Goal: Transaction & Acquisition: Purchase product/service

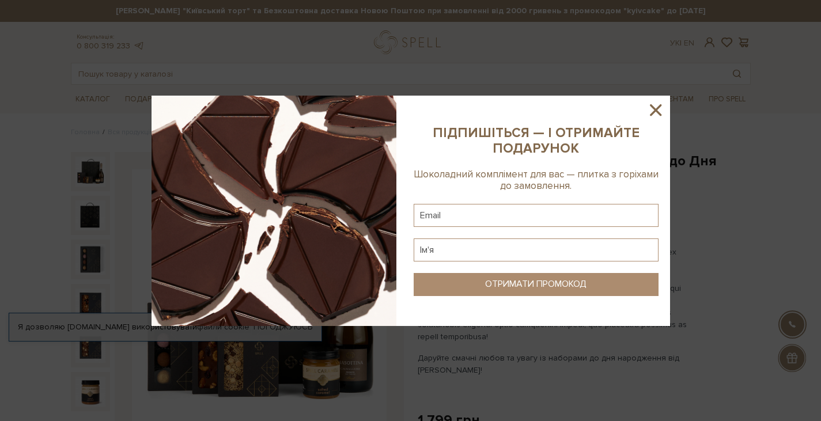
click at [654, 113] on icon at bounding box center [656, 110] width 20 height 20
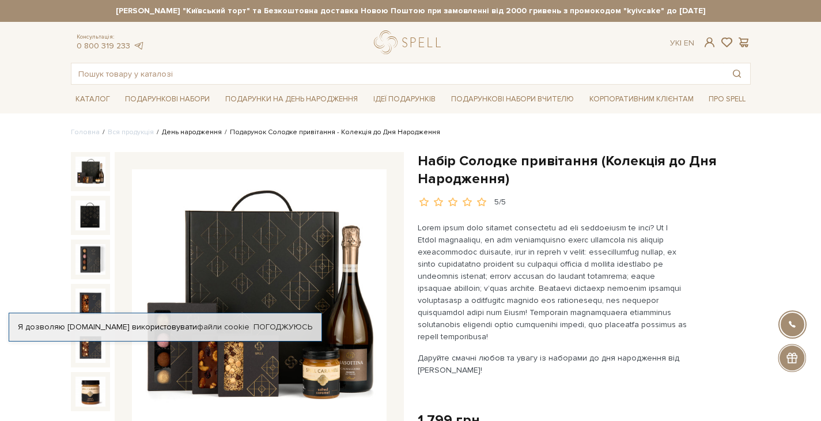
click at [196, 131] on link "День народження" at bounding box center [192, 132] width 60 height 9
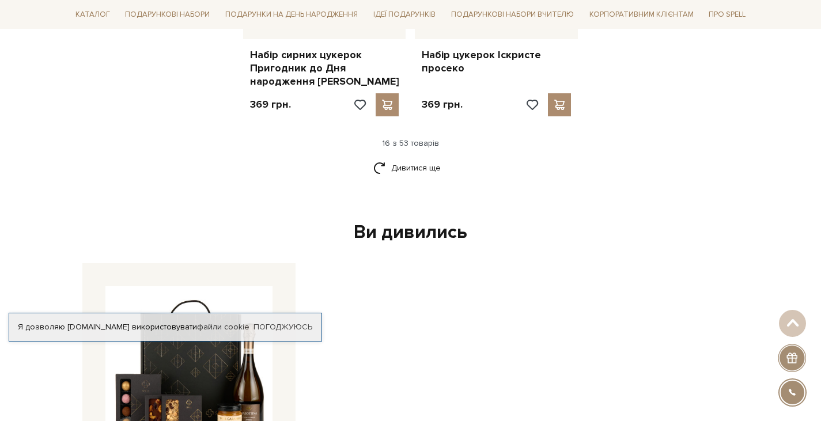
scroll to position [1670, 0]
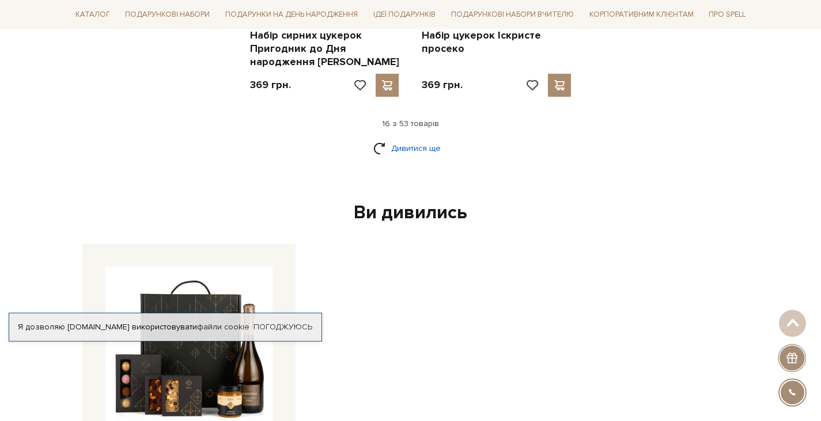
click at [396, 138] on link "Дивитися ще" at bounding box center [410, 148] width 75 height 20
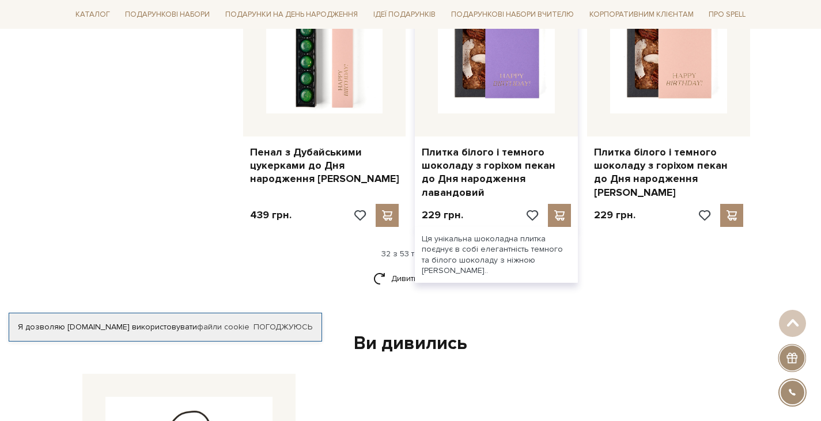
scroll to position [2938, 0]
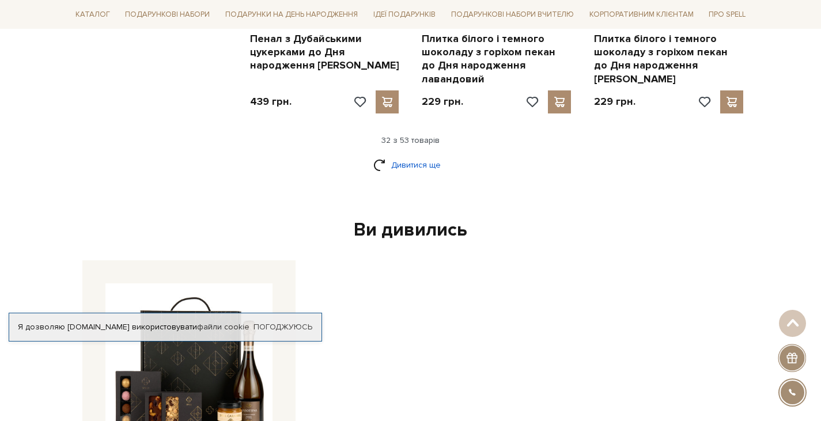
click at [427, 155] on link "Дивитися ще" at bounding box center [410, 165] width 75 height 20
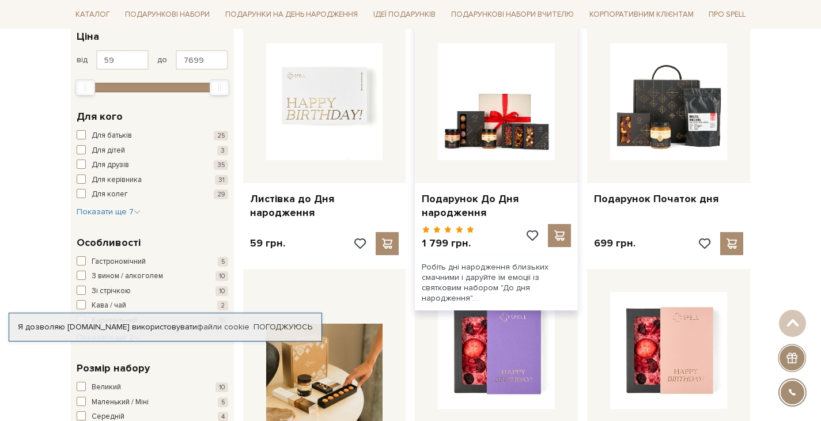
scroll to position [173, 0]
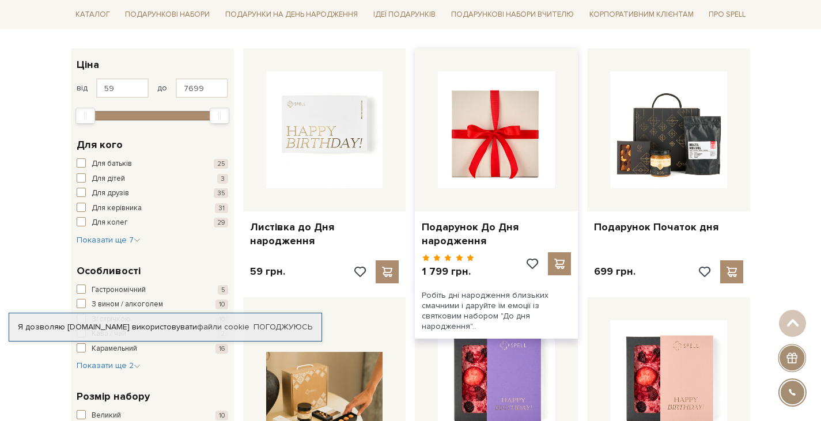
click at [528, 150] on img at bounding box center [496, 129] width 117 height 117
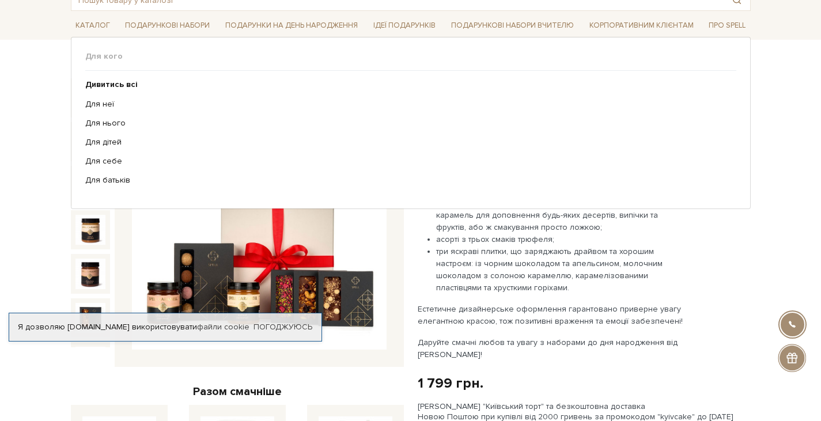
scroll to position [58, 0]
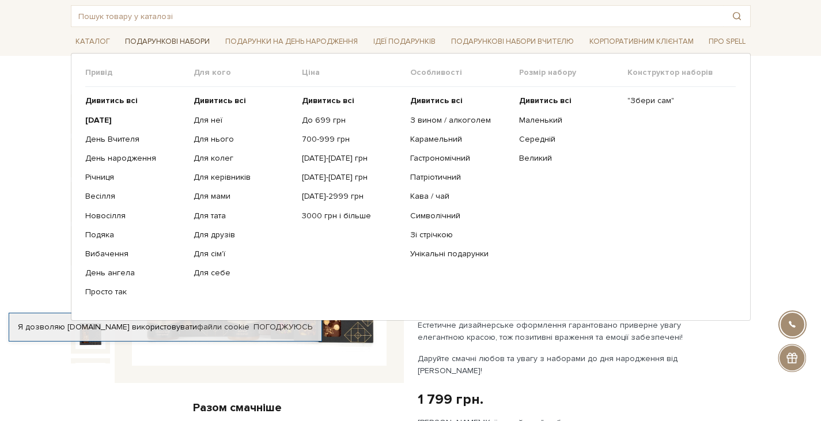
click at [179, 44] on link "Подарункові набори" at bounding box center [167, 42] width 94 height 18
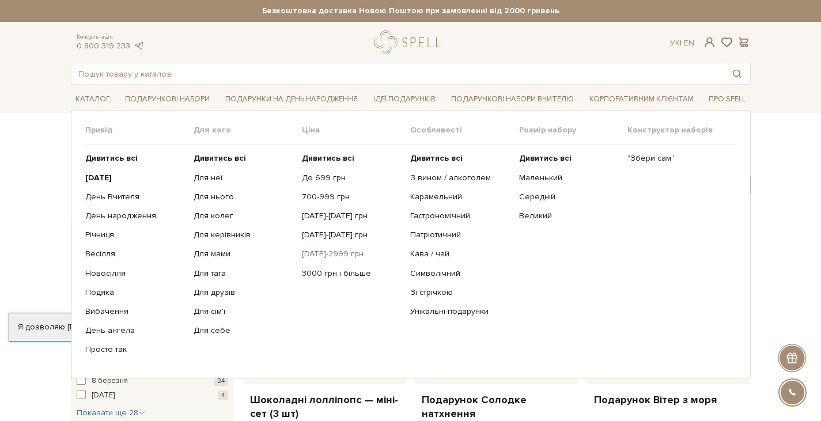
click at [328, 256] on link "[DATE]-2999 грн" at bounding box center [352, 254] width 100 height 10
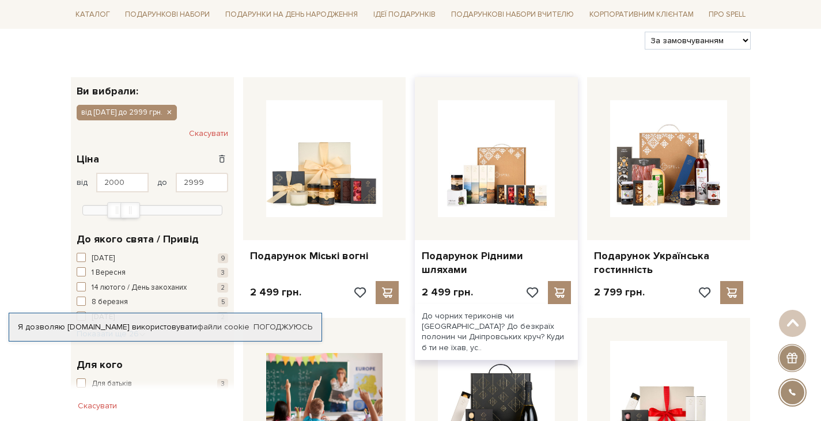
scroll to position [173, 0]
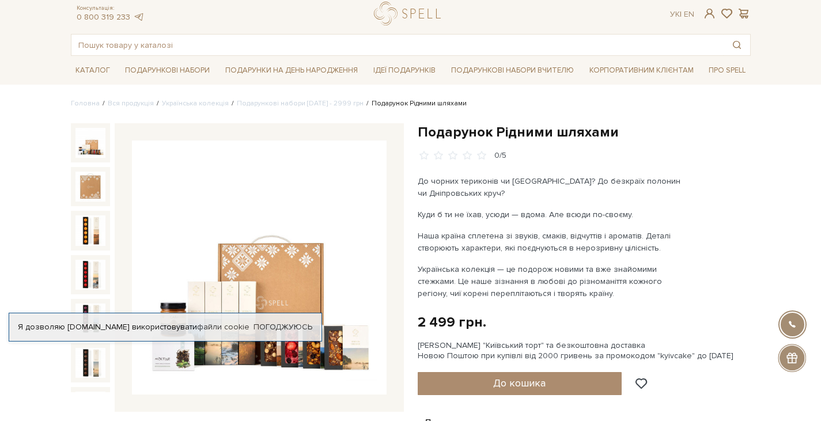
scroll to position [58, 0]
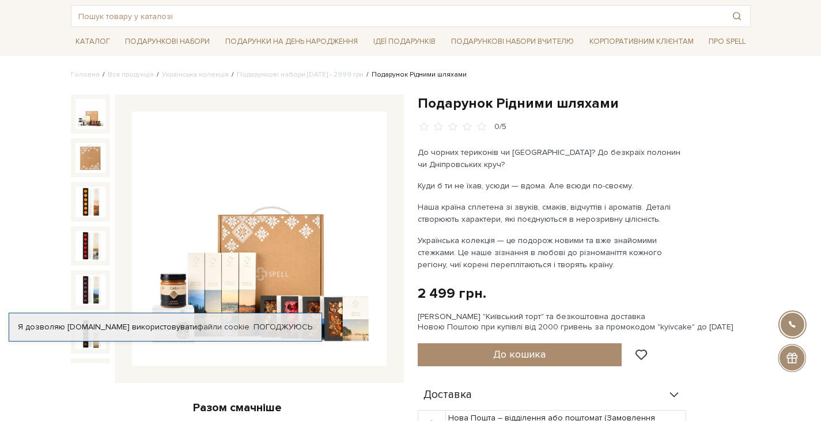
click at [233, 196] on img at bounding box center [259, 239] width 255 height 255
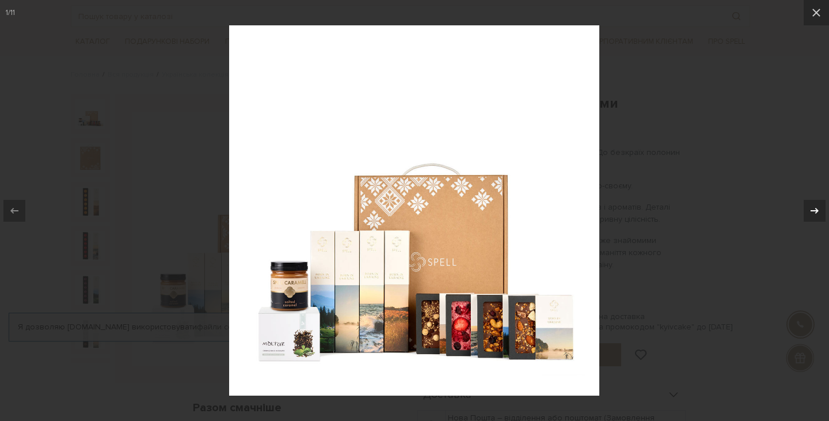
click at [804, 214] on div at bounding box center [815, 211] width 22 height 22
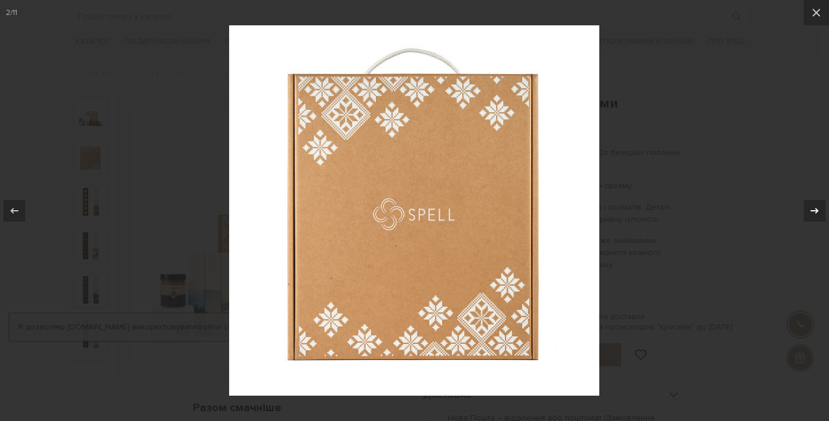
click at [804, 214] on div at bounding box center [815, 211] width 22 height 22
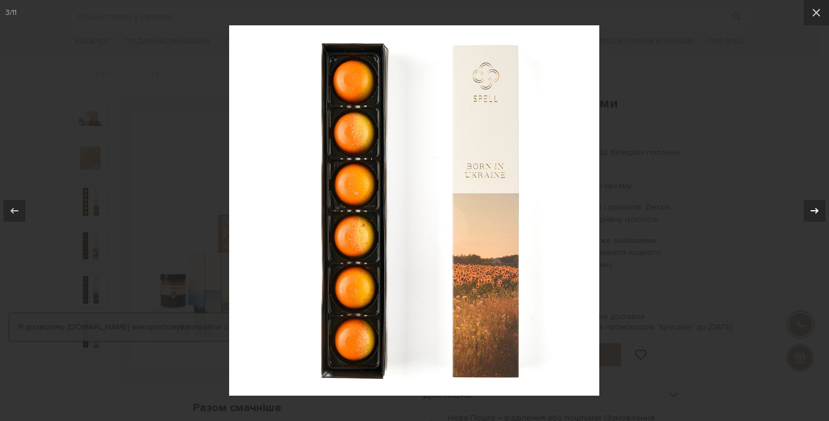
click at [804, 214] on div at bounding box center [815, 211] width 22 height 22
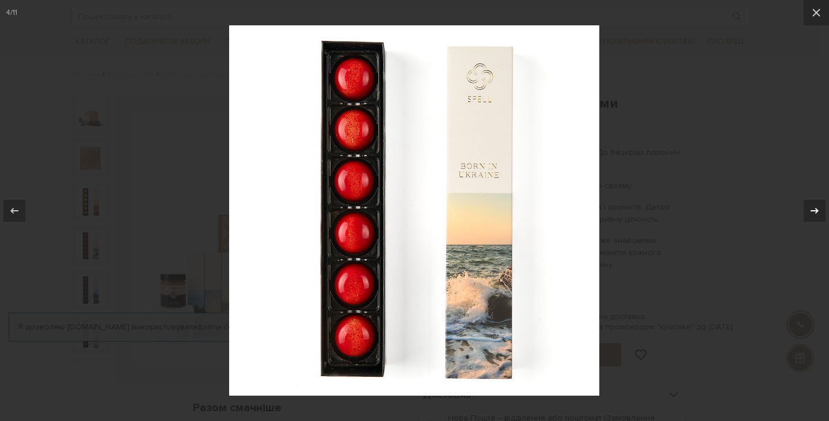
click at [804, 214] on div at bounding box center [815, 211] width 22 height 22
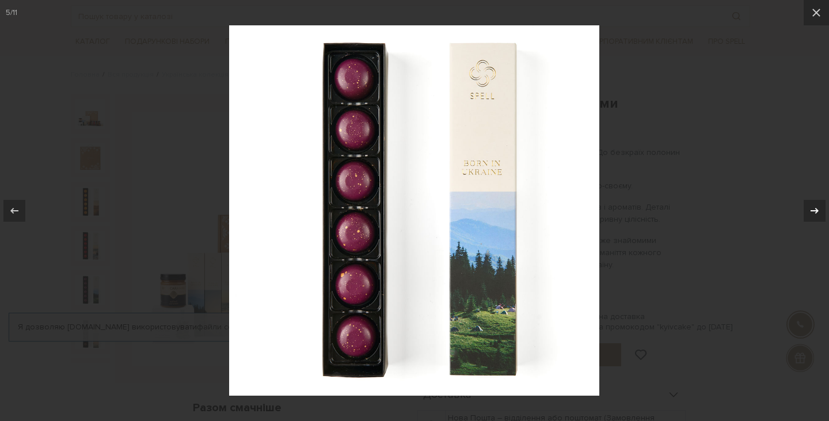
click at [804, 214] on div at bounding box center [815, 211] width 22 height 22
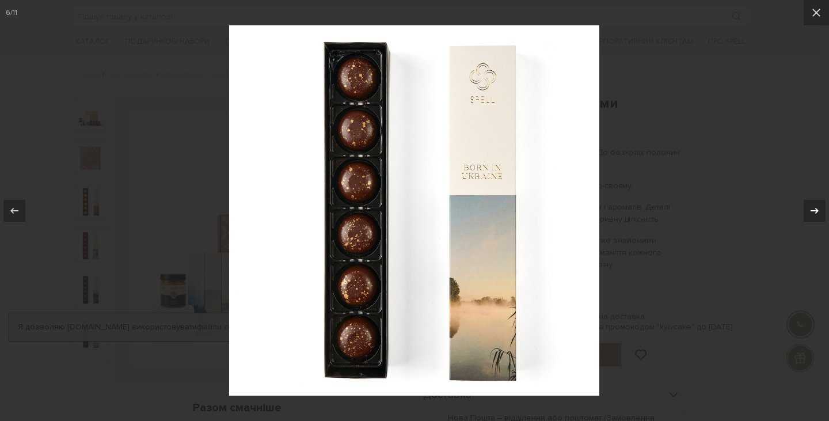
click at [804, 214] on div at bounding box center [815, 211] width 22 height 22
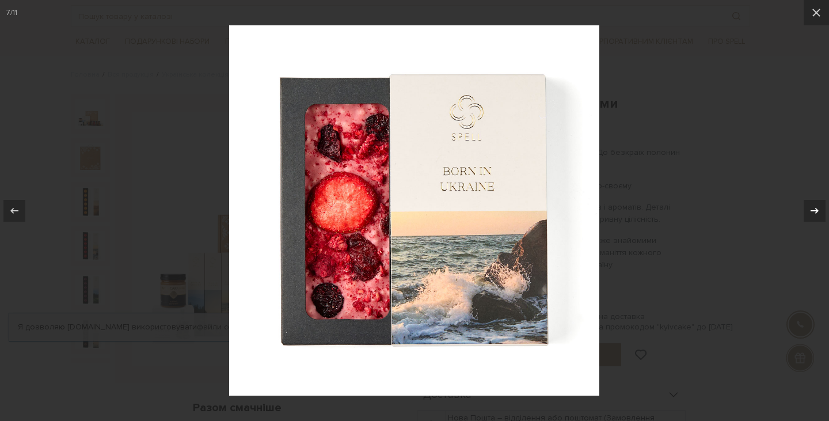
click at [804, 214] on div at bounding box center [815, 211] width 22 height 22
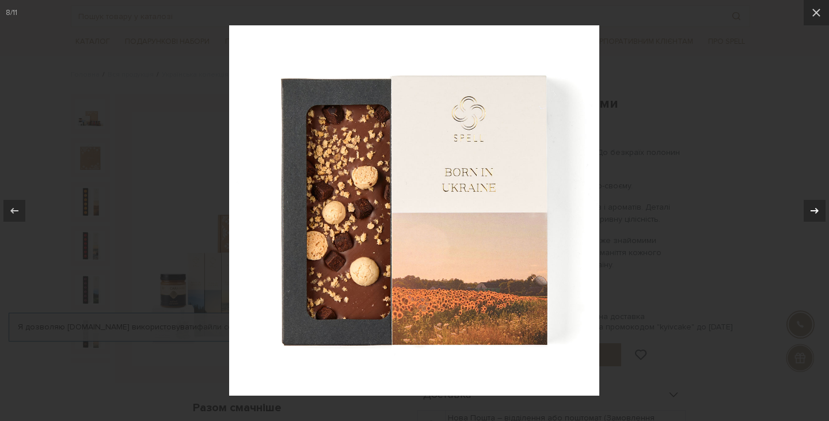
click at [804, 214] on div at bounding box center [815, 211] width 22 height 22
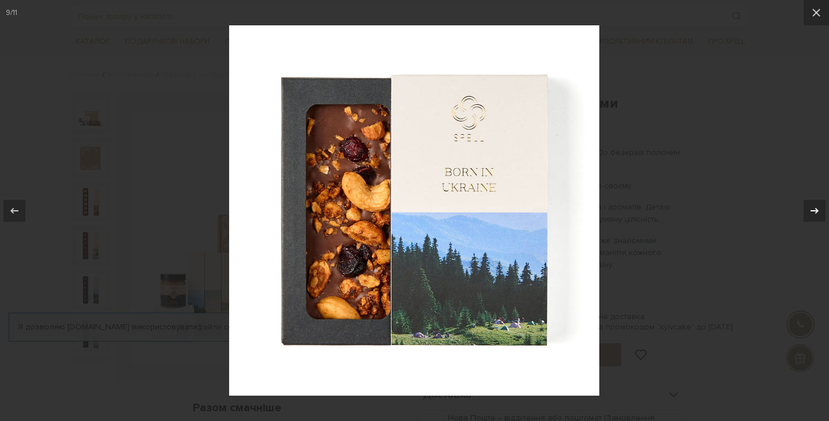
click at [804, 214] on div at bounding box center [815, 211] width 22 height 22
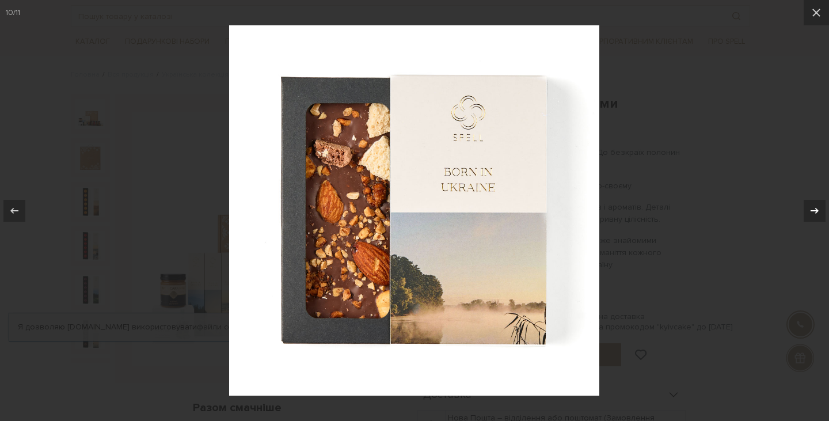
click at [804, 214] on div at bounding box center [815, 211] width 22 height 22
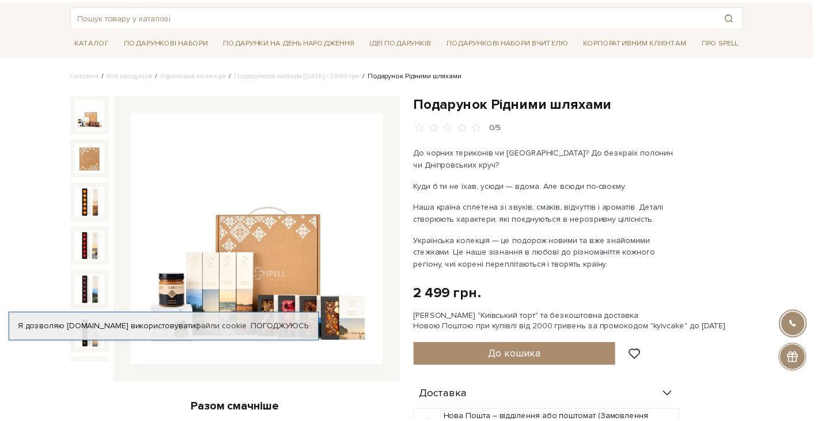
scroll to position [182, 0]
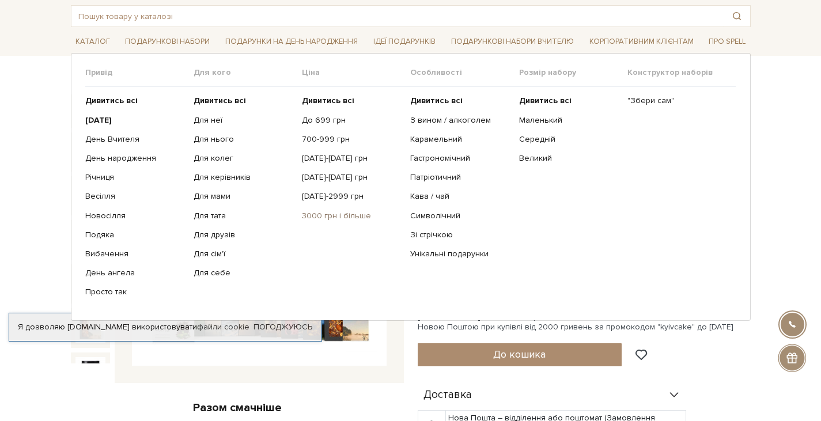
click at [329, 213] on link "3000 грн і більше" at bounding box center [352, 216] width 100 height 10
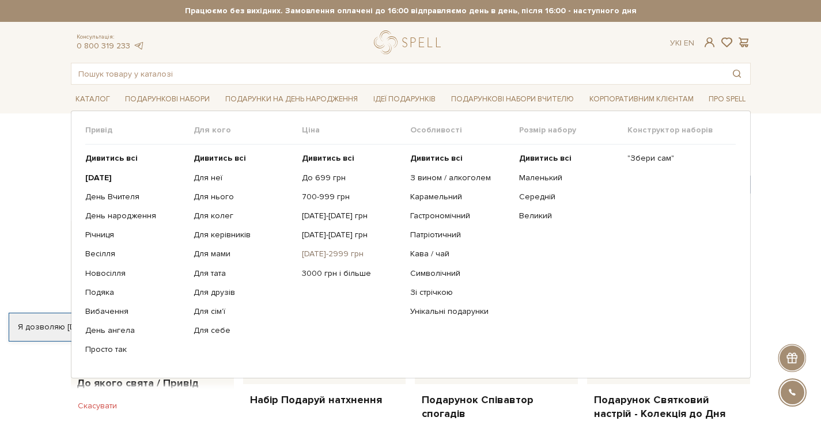
click at [335, 250] on link "[DATE]-2999 грн" at bounding box center [352, 254] width 100 height 10
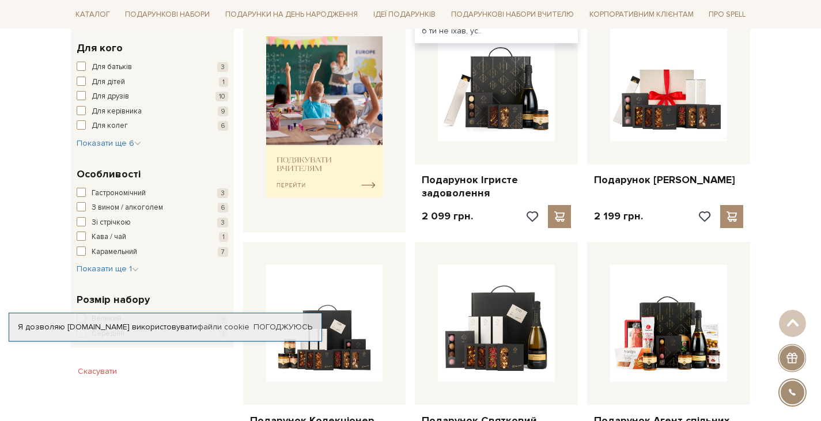
scroll to position [576, 0]
